Goal: Information Seeking & Learning: Find specific fact

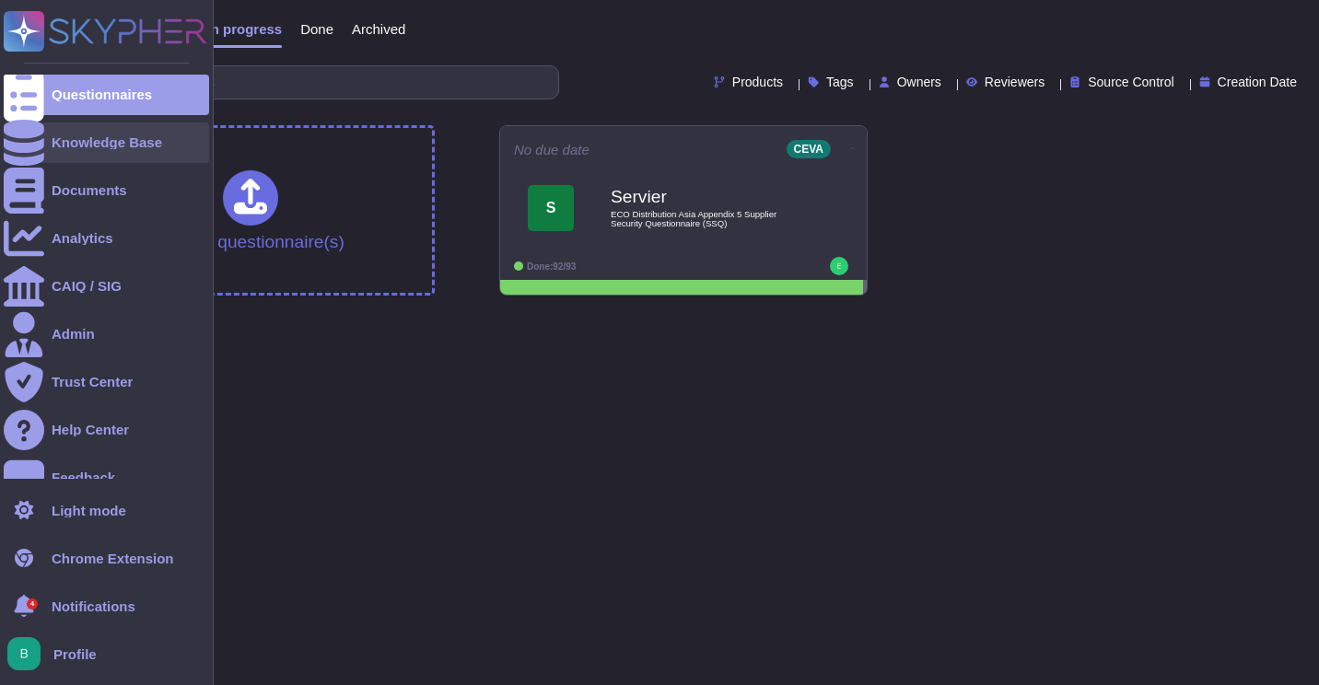
click at [126, 152] on div "Knowledge Base" at bounding box center [106, 142] width 205 height 41
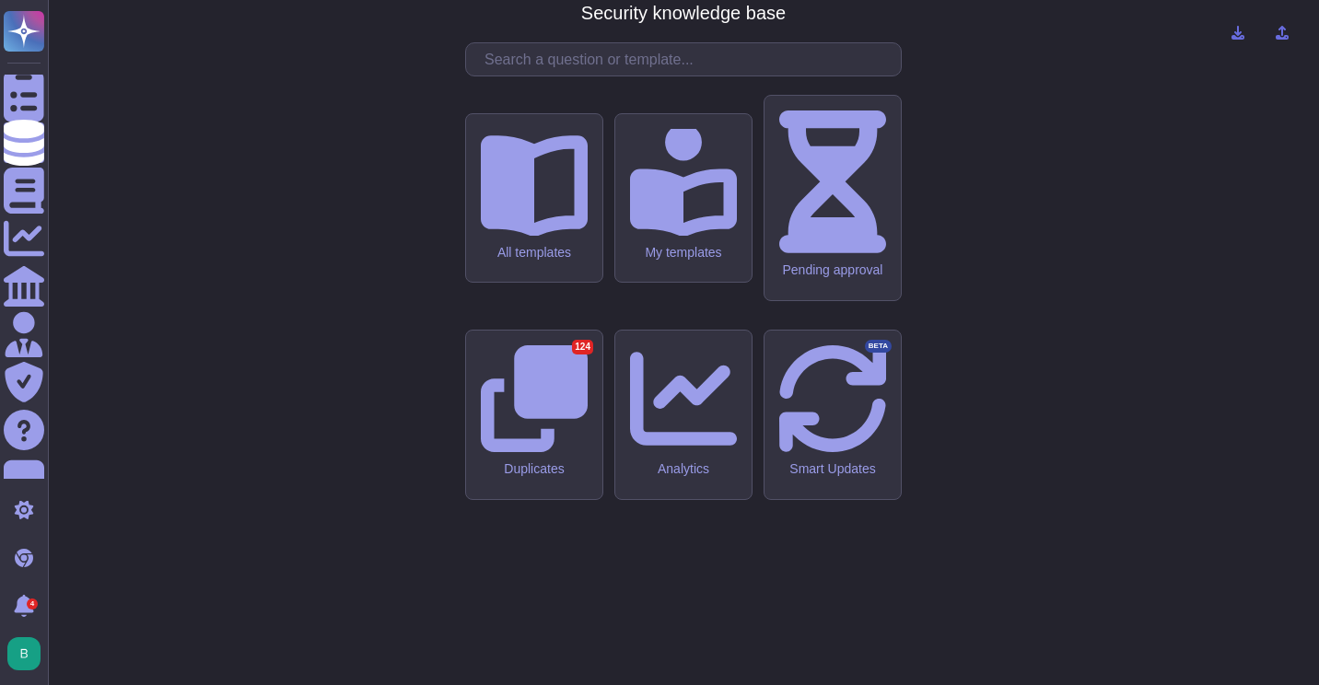
click at [608, 76] on input "text" at bounding box center [687, 59] width 425 height 32
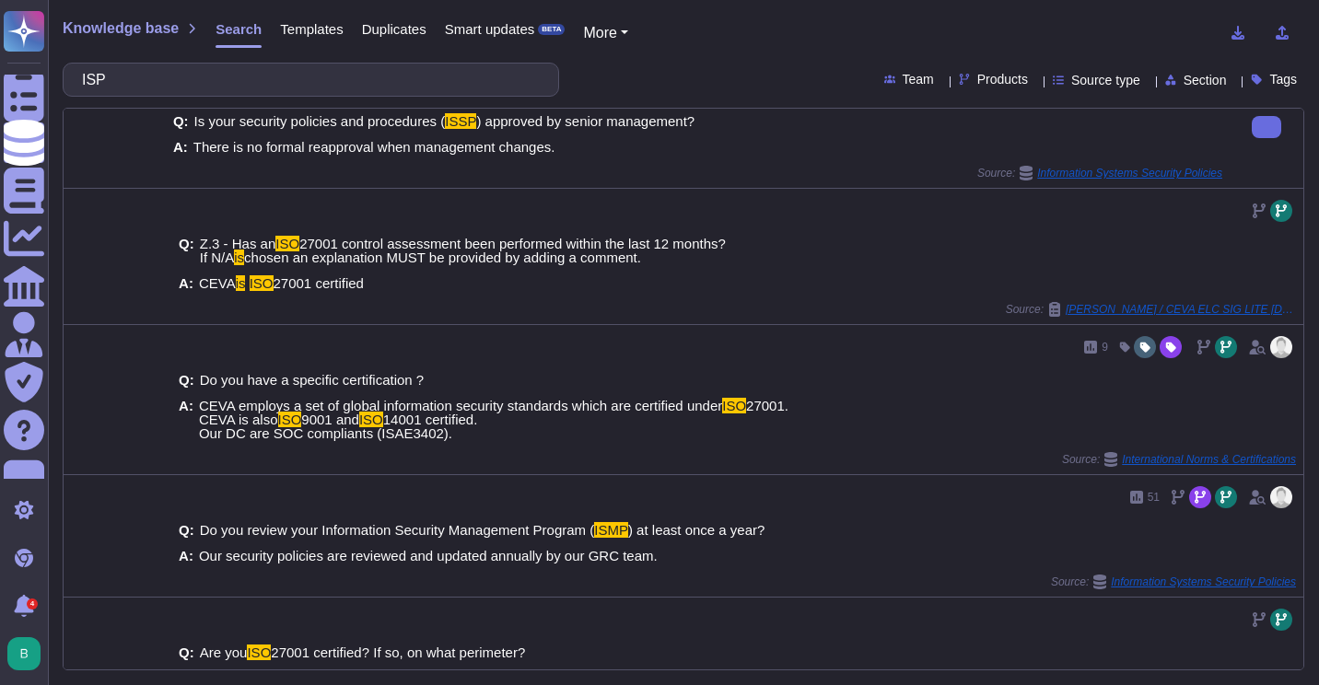
scroll to position [1033, 0]
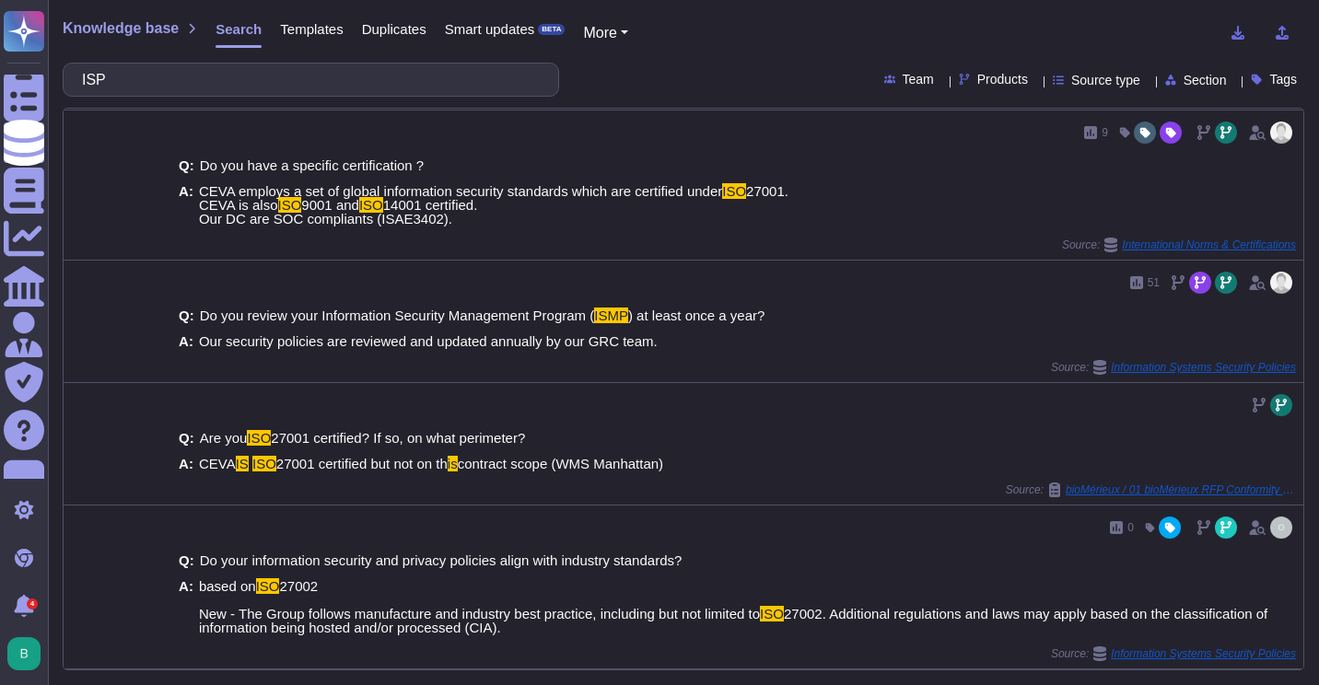
click at [248, 78] on input "ISP" at bounding box center [306, 80] width 467 height 32
click at [249, 78] on input "ISP" at bounding box center [306, 80] width 467 height 32
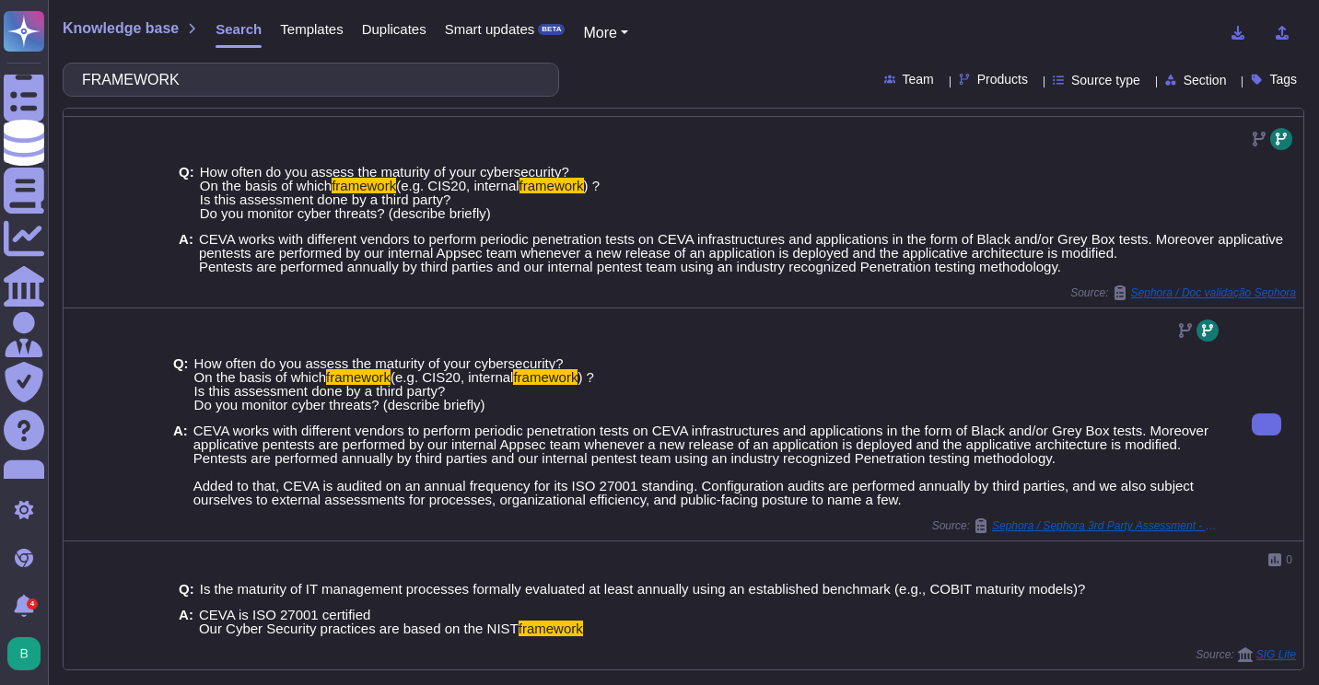
scroll to position [907, 0]
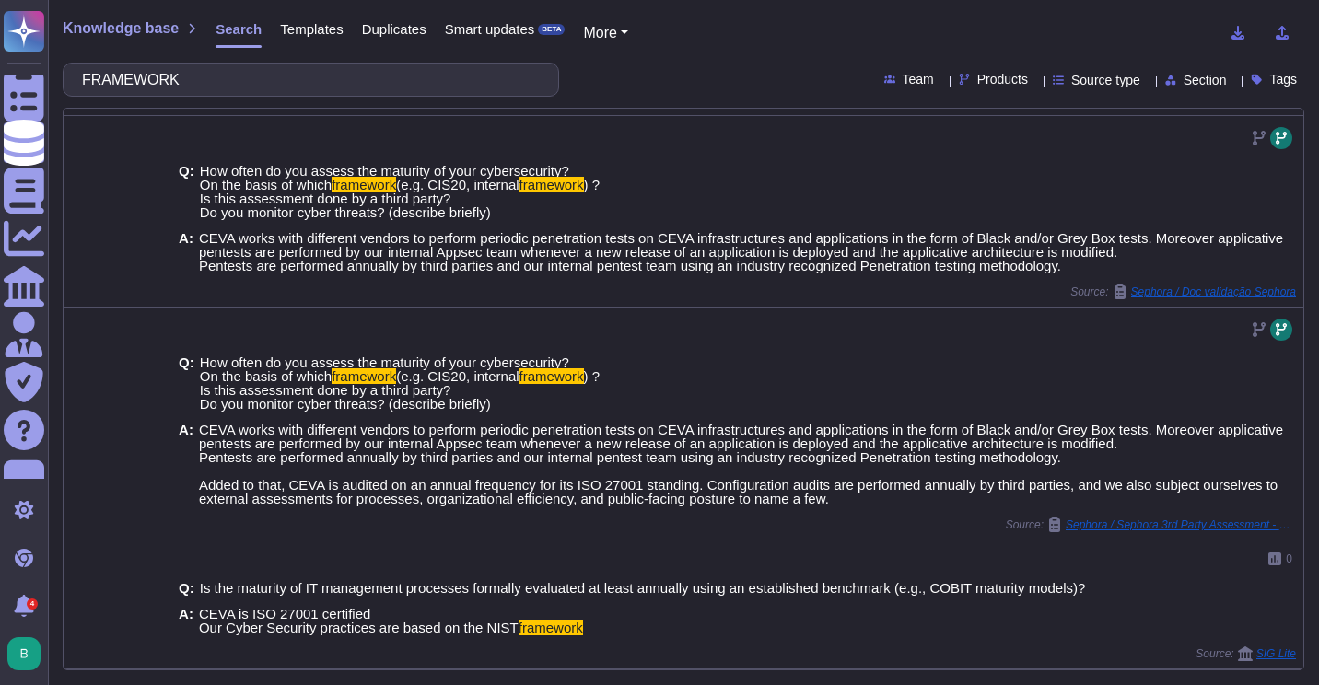
click at [1035, 81] on icon at bounding box center [1035, 81] width 0 height 0
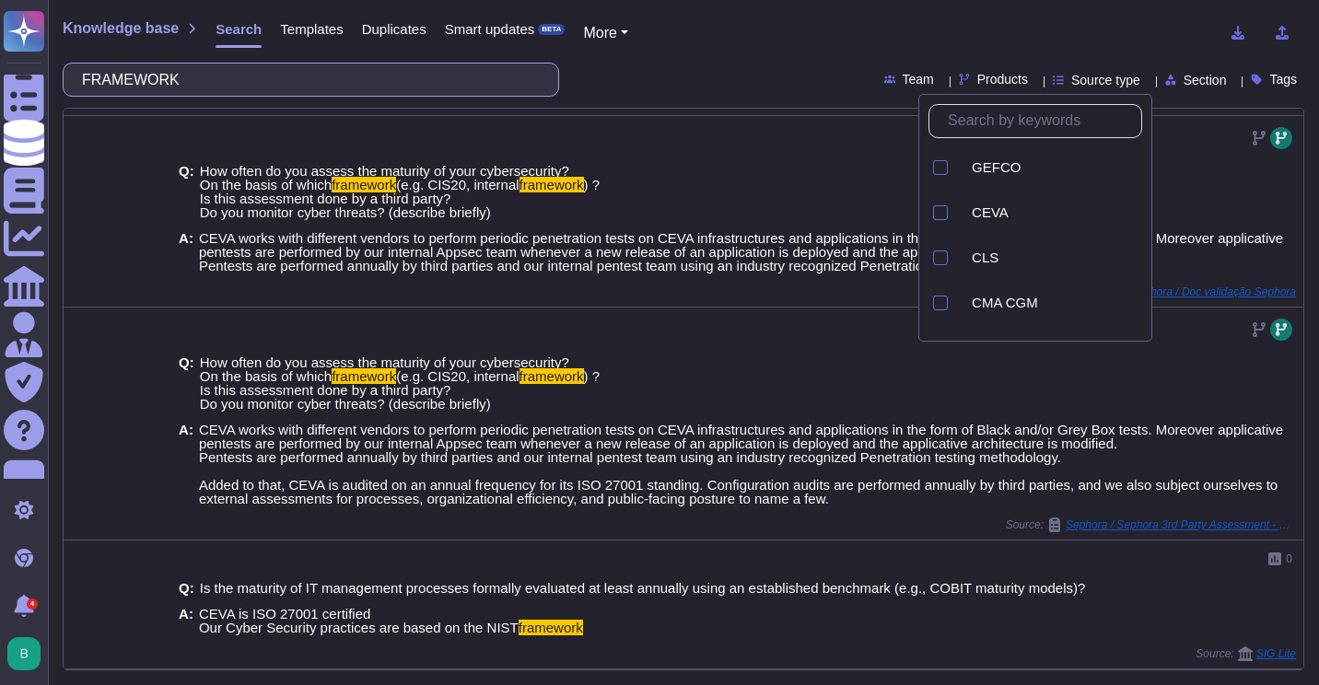
click at [233, 93] on input "FRAMEWORK" at bounding box center [306, 80] width 467 height 32
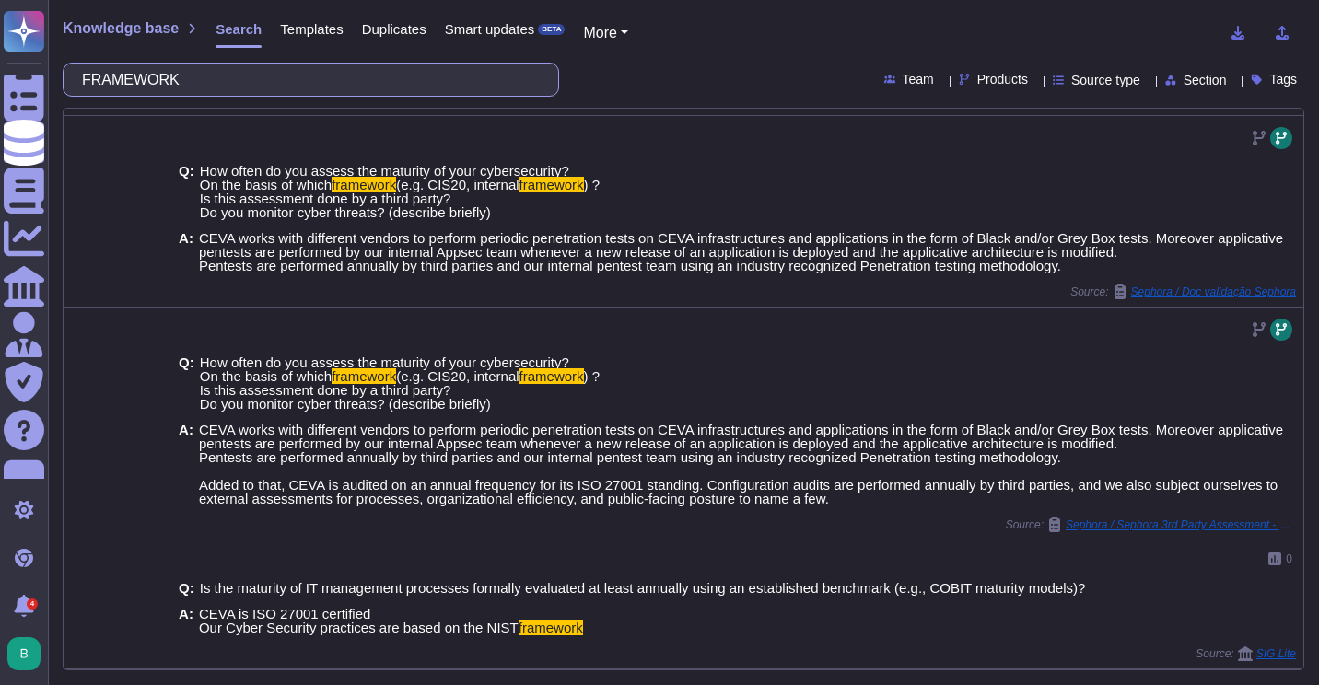
click at [233, 93] on input "FRAMEWORK" at bounding box center [306, 80] width 467 height 32
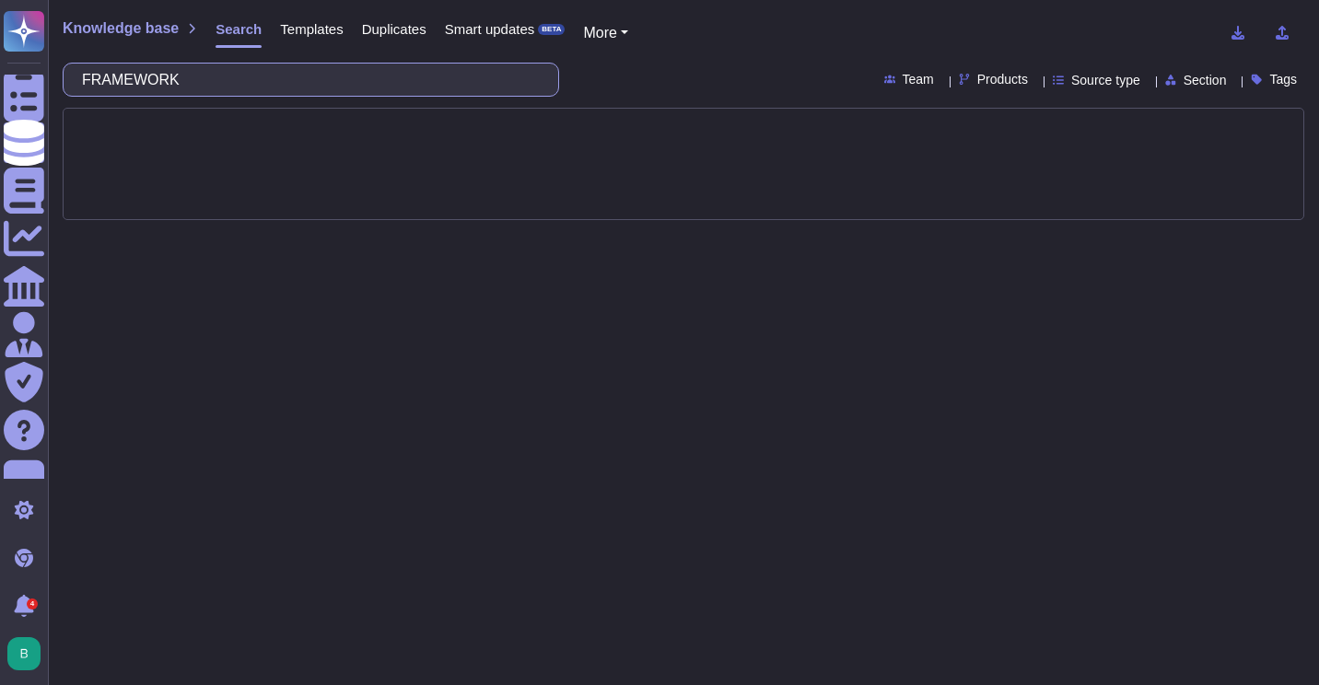
scroll to position [0, 0]
type input "gisp"
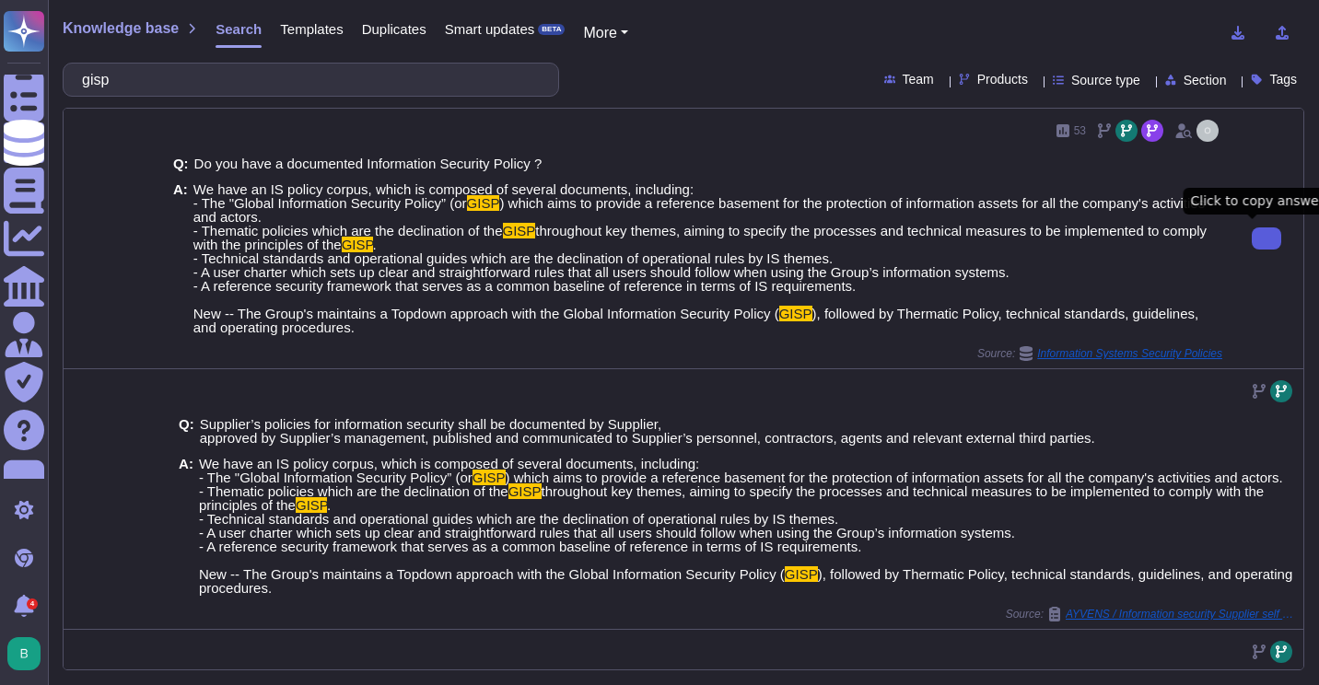
click at [1266, 239] on icon at bounding box center [1266, 239] width 0 height 0
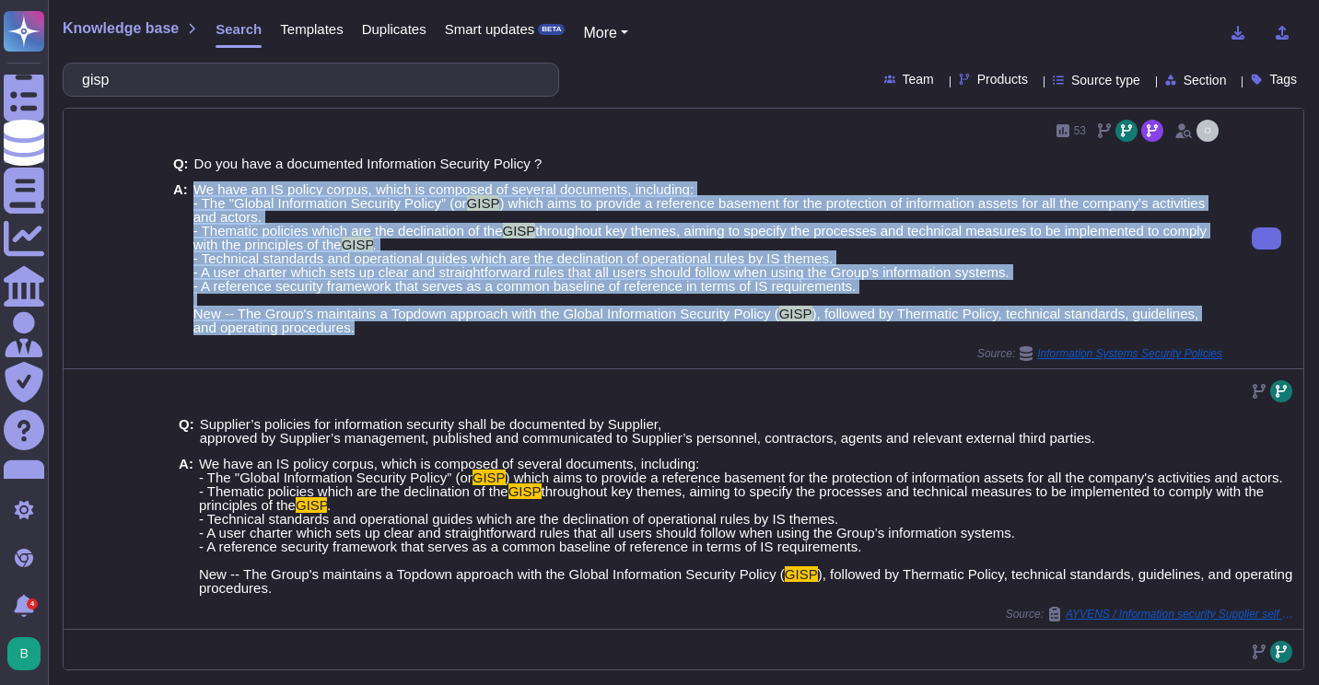
drag, startPoint x: 364, startPoint y: 324, endPoint x: 192, endPoint y: 192, distance: 216.1
click at [193, 192] on span "We have an IS policy corpus, which is composed of several documents, including:…" at bounding box center [707, 258] width 1029 height 152
copy span "We have an IS policy corpus, which is composed of several documents, including:…"
click at [1140, 256] on span "We have an IS policy corpus, which is composed of several documents, including:…" at bounding box center [707, 258] width 1029 height 152
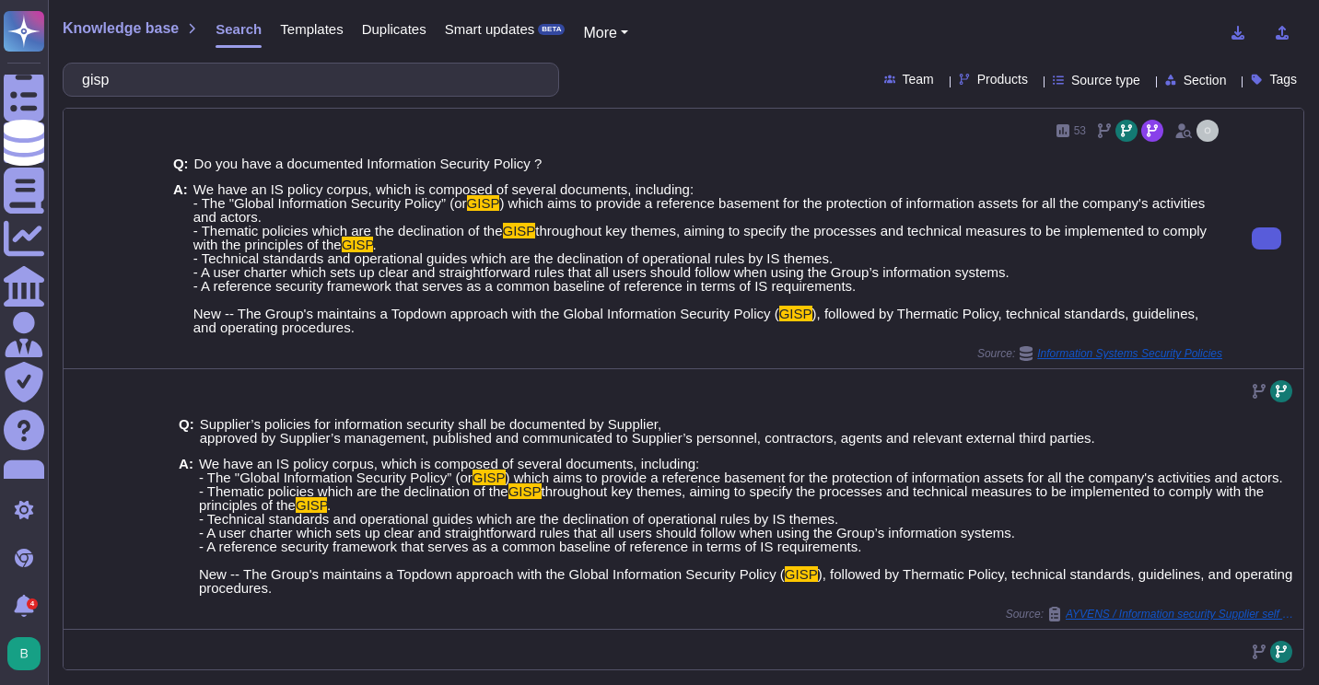
click at [1252, 240] on button at bounding box center [1266, 238] width 29 height 22
click at [856, 274] on span ". - Technical standards and operational guides which are the declination of ope…" at bounding box center [601, 279] width 816 height 85
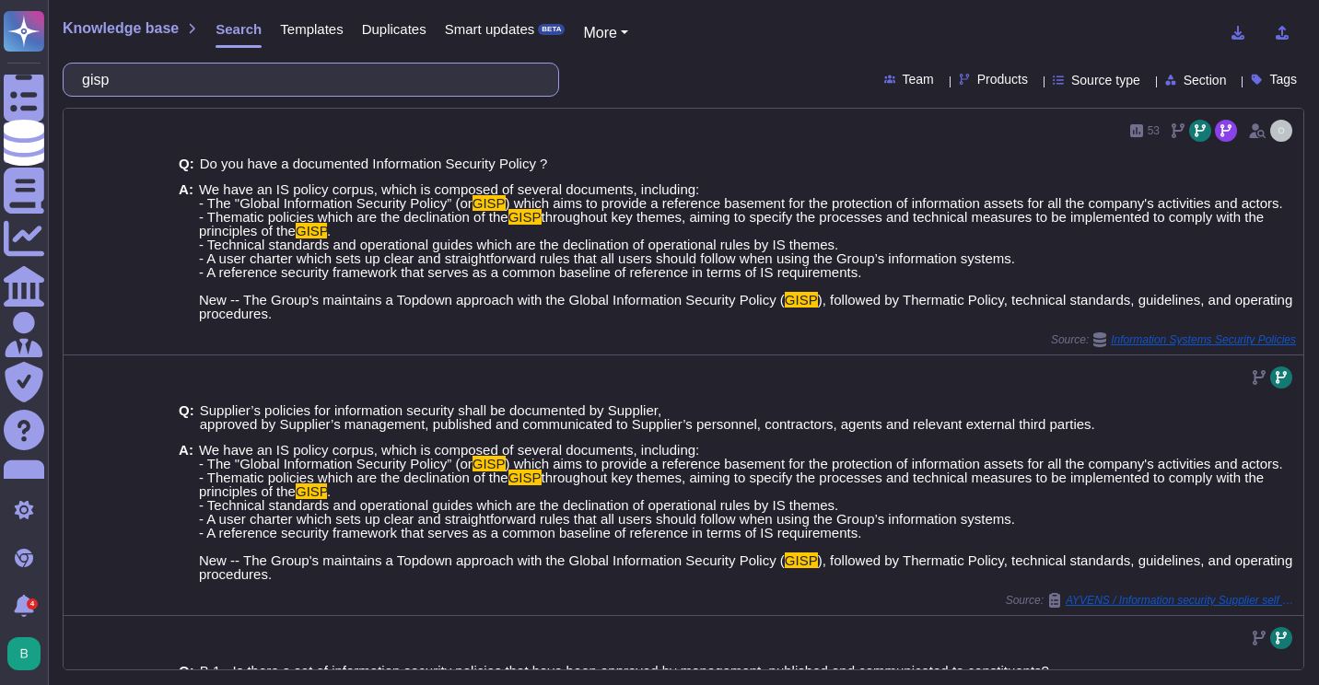
click at [298, 83] on input "gisp" at bounding box center [306, 80] width 467 height 32
click at [301, 80] on input "gisp" at bounding box center [306, 80] width 467 height 32
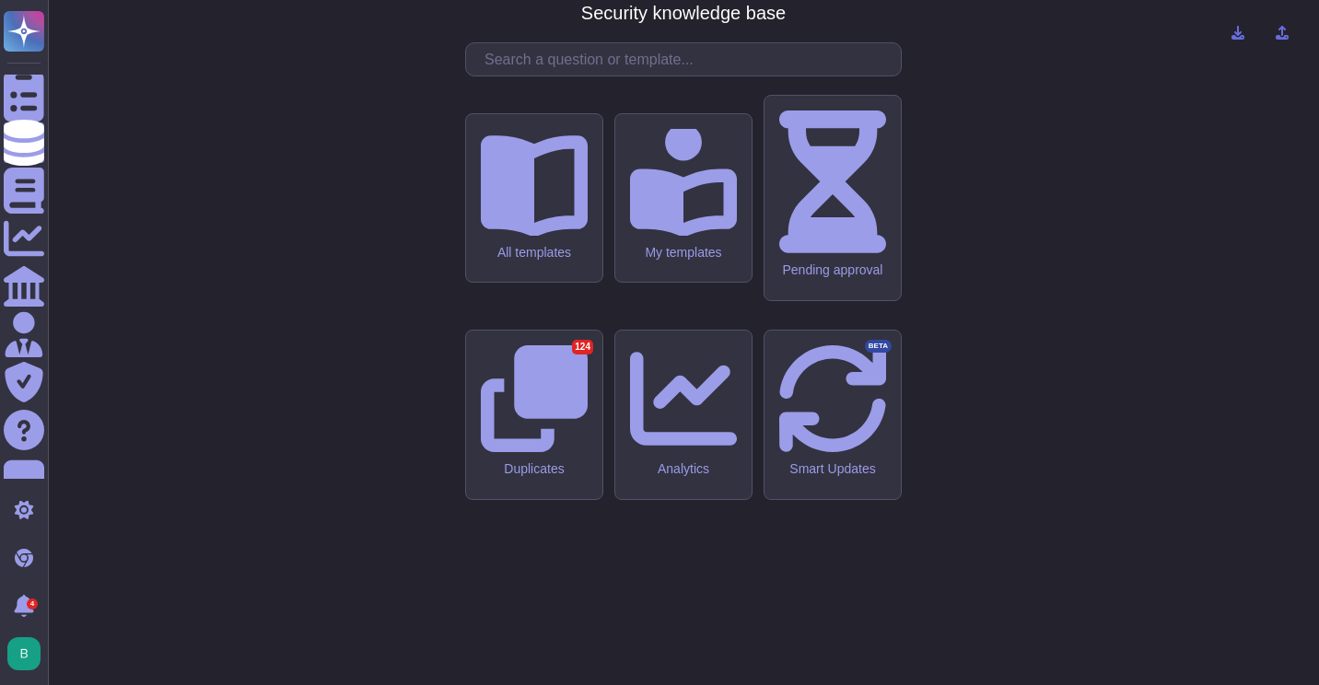
click at [314, 82] on div "CMA - CGM Security knowledge base All templates My templates Pending approval D…" at bounding box center [683, 343] width 1241 height 656
